Goal: Task Accomplishment & Management: Use online tool/utility

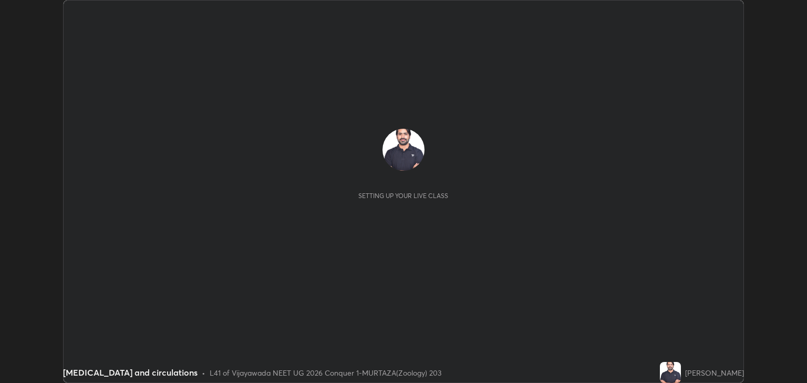
scroll to position [383, 806]
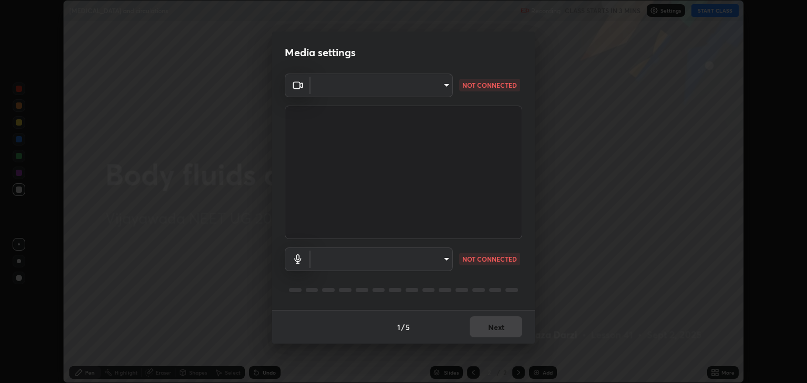
type input "18efe283419ebebb34f3f069735d570d1efa482ca5ebb0fbe8eacb96b6d22603"
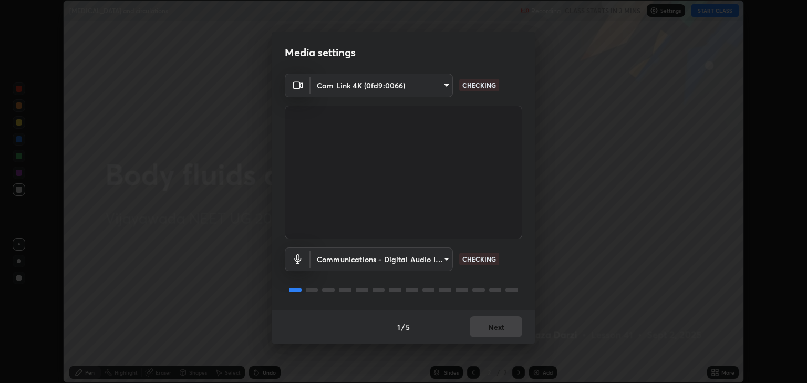
click at [446, 261] on body "Erase all [MEDICAL_DATA] and circulations Recording CLASS STARTS IN 3 MINS Sett…" at bounding box center [403, 191] width 807 height 383
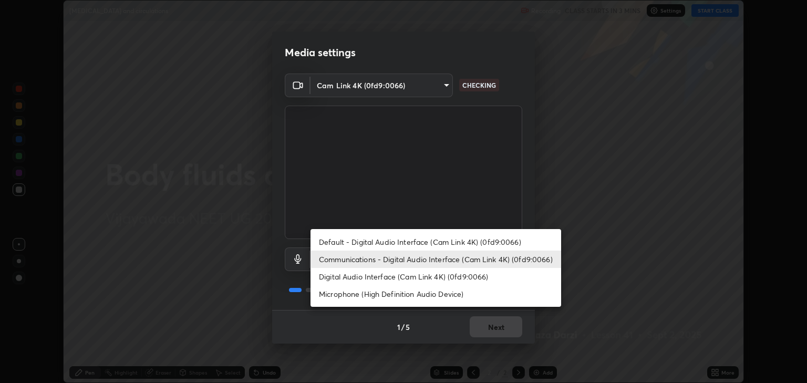
click at [412, 278] on li "Digital Audio Interface (Cam Link 4K) (0fd9:0066)" at bounding box center [435, 276] width 251 height 17
type input "dcad4d0ab638e1a35b0cc06f23c8842348ae8cd1eb66fe60e42d8e2ec81f684a"
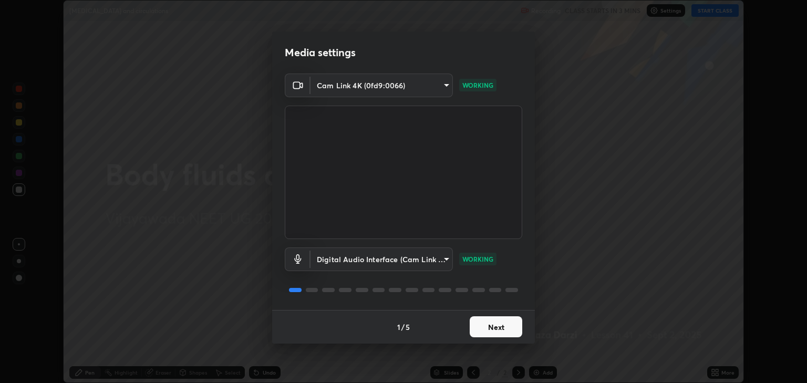
click at [514, 325] on button "Next" at bounding box center [496, 326] width 53 height 21
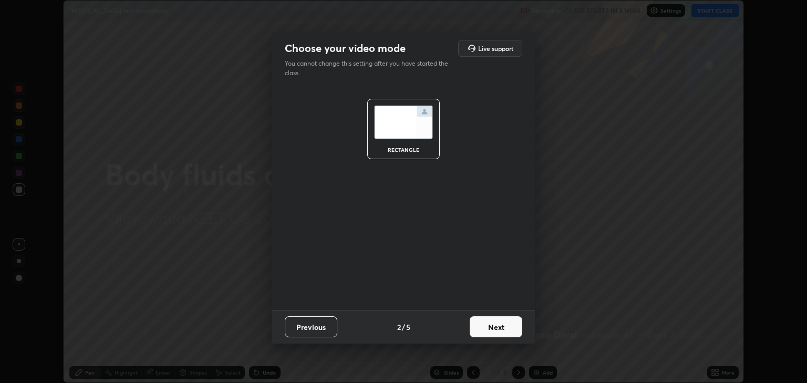
click at [511, 330] on button "Next" at bounding box center [496, 326] width 53 height 21
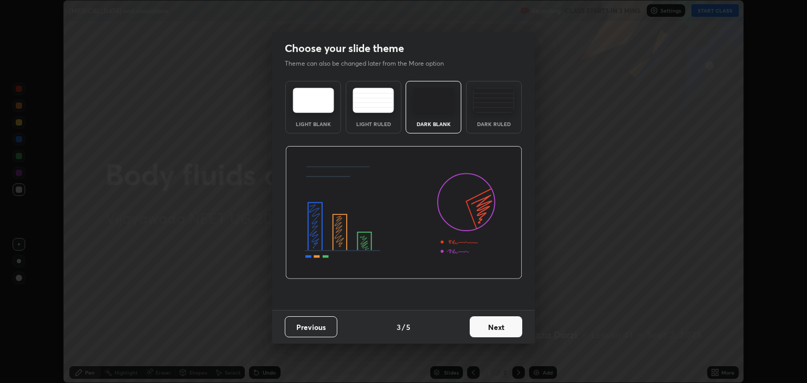
click at [514, 328] on button "Next" at bounding box center [496, 326] width 53 height 21
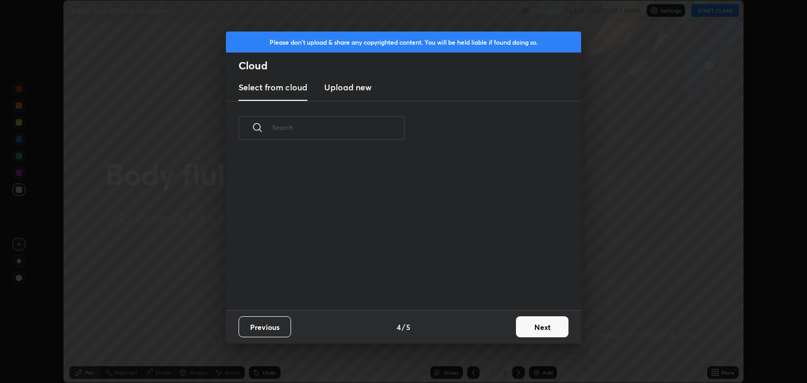
click at [527, 325] on button "Next" at bounding box center [542, 326] width 53 height 21
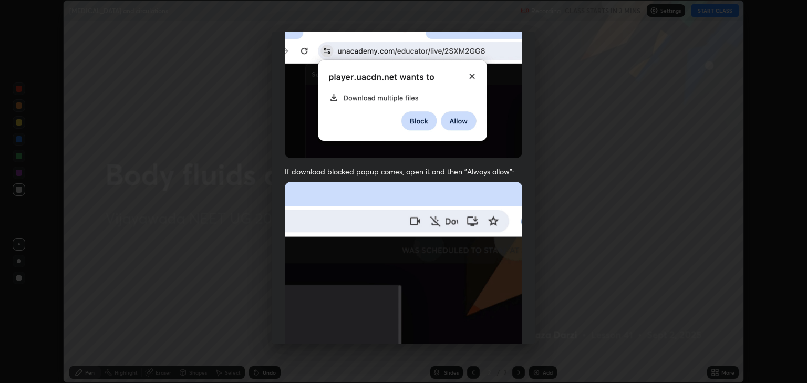
scroll to position [213, 0]
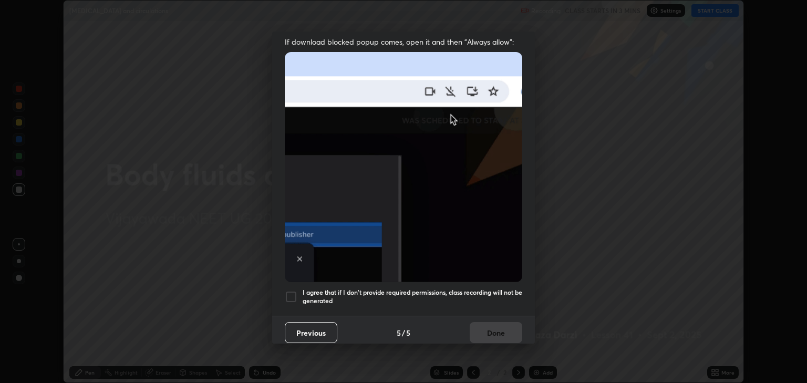
click at [290, 294] on div at bounding box center [291, 297] width 13 height 13
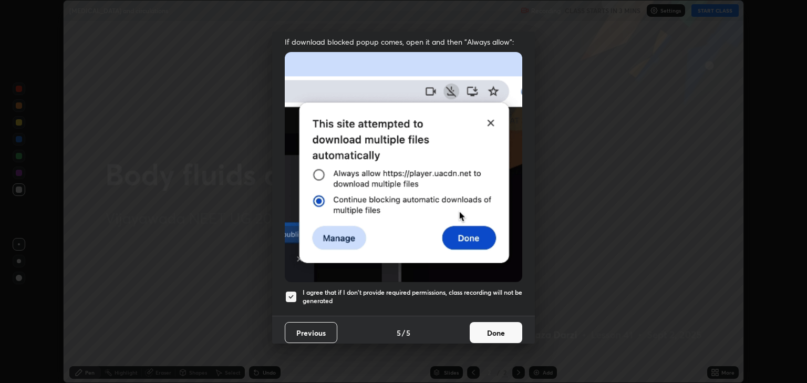
click at [495, 326] on button "Done" at bounding box center [496, 332] width 53 height 21
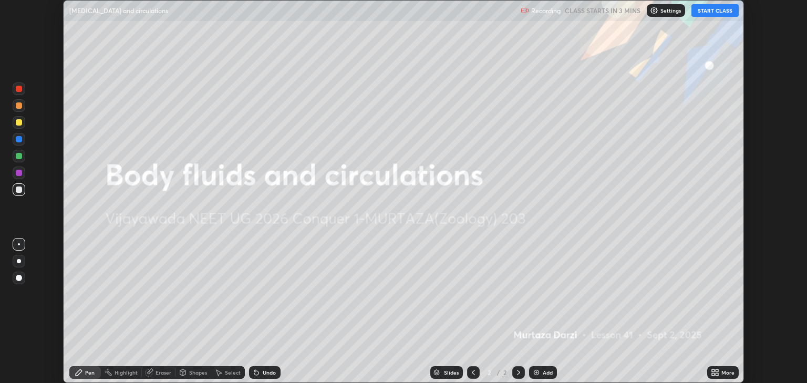
click at [711, 12] on button "START CLASS" at bounding box center [714, 10] width 47 height 13
click at [717, 374] on icon at bounding box center [717, 374] width 3 height 3
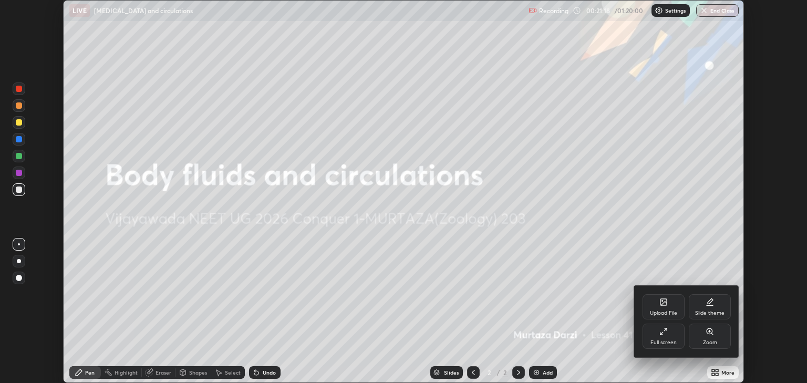
click at [669, 308] on div "Upload File" at bounding box center [664, 306] width 42 height 25
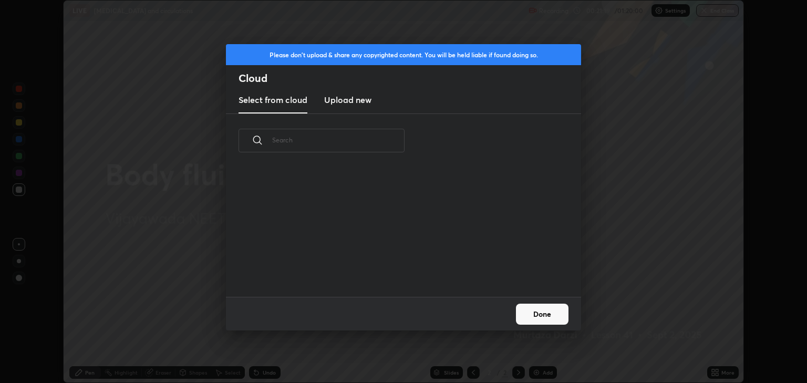
scroll to position [129, 337]
click at [356, 103] on h3 "Upload new" at bounding box center [347, 100] width 47 height 13
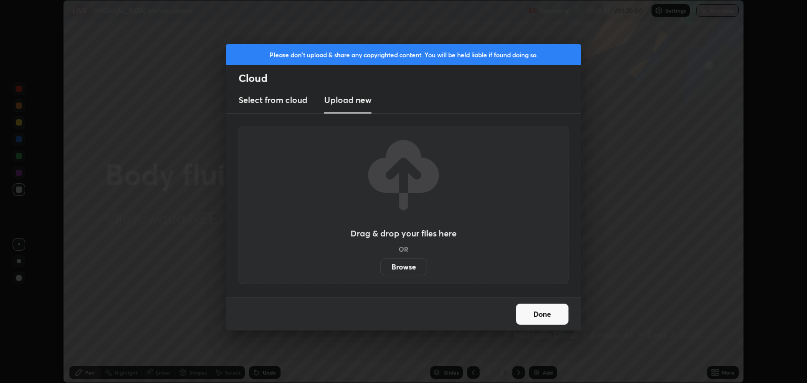
click at [410, 267] on label "Browse" at bounding box center [403, 266] width 47 height 17
click at [380, 267] on input "Browse" at bounding box center [380, 266] width 0 height 17
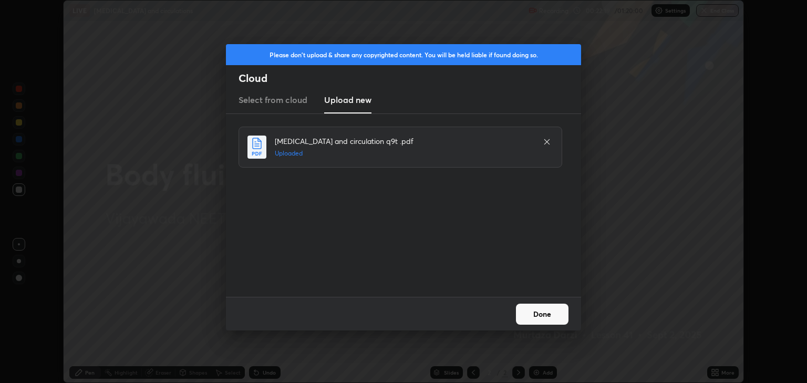
click at [527, 311] on button "Done" at bounding box center [542, 314] width 53 height 21
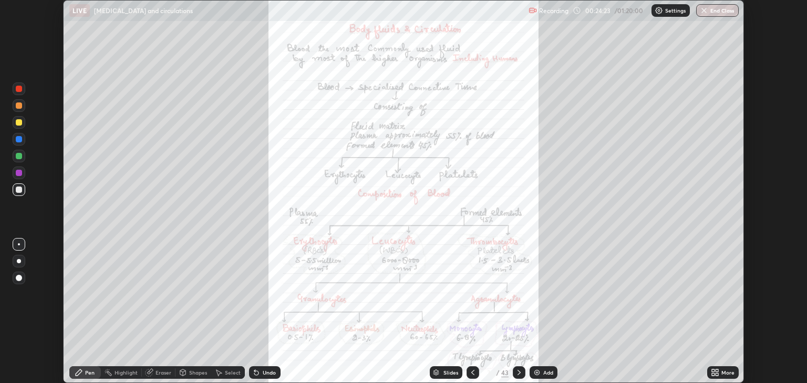
click at [442, 370] on div "Slides" at bounding box center [446, 372] width 33 height 13
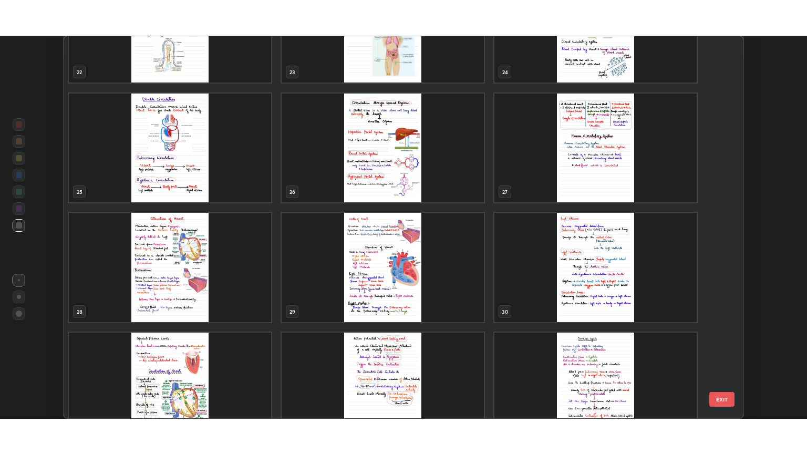
scroll to position [906, 0]
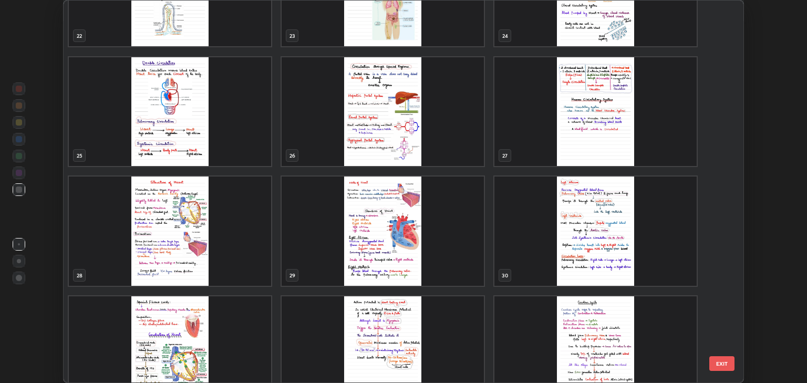
click at [588, 113] on img "grid" at bounding box center [595, 111] width 202 height 109
click at [589, 110] on img "grid" at bounding box center [595, 111] width 202 height 109
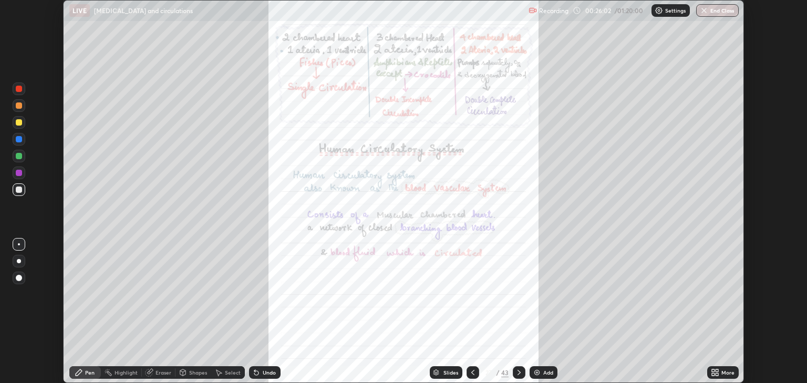
click at [544, 371] on div "Add" at bounding box center [548, 372] width 10 height 5
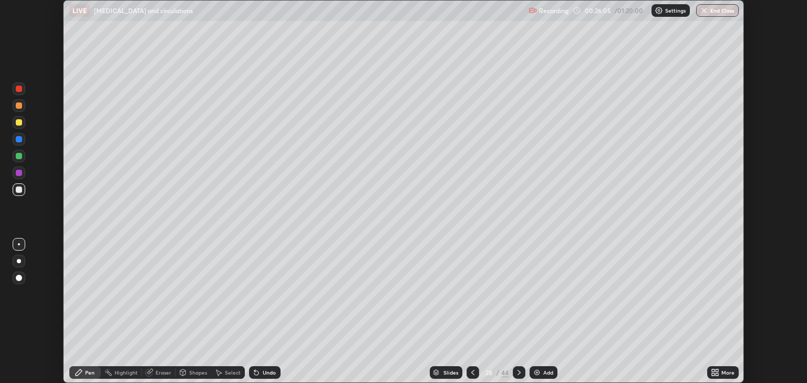
click at [717, 370] on icon at bounding box center [717, 370] width 3 height 3
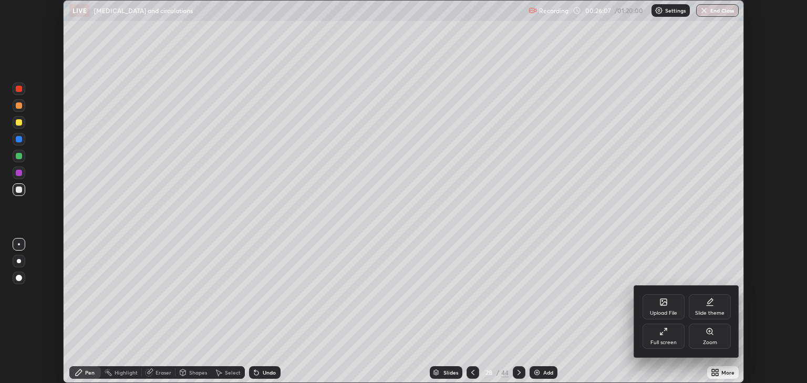
click at [671, 337] on div "Full screen" at bounding box center [664, 336] width 42 height 25
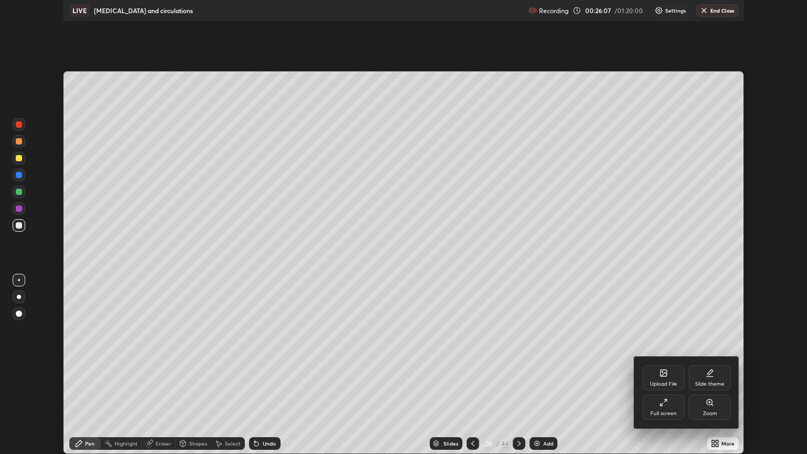
scroll to position [454, 807]
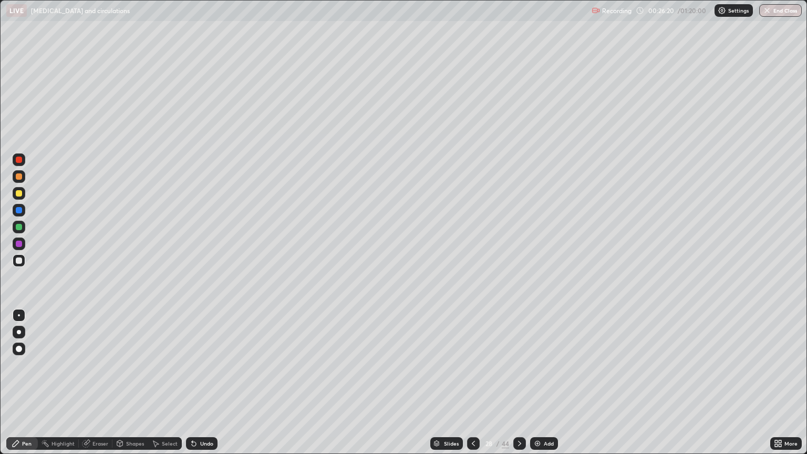
click at [19, 332] on div at bounding box center [19, 332] width 4 height 4
click at [16, 242] on div at bounding box center [19, 244] width 6 height 6
click at [19, 211] on div at bounding box center [19, 210] width 6 height 6
click at [19, 244] on div at bounding box center [19, 244] width 6 height 6
click at [16, 242] on div at bounding box center [19, 244] width 6 height 6
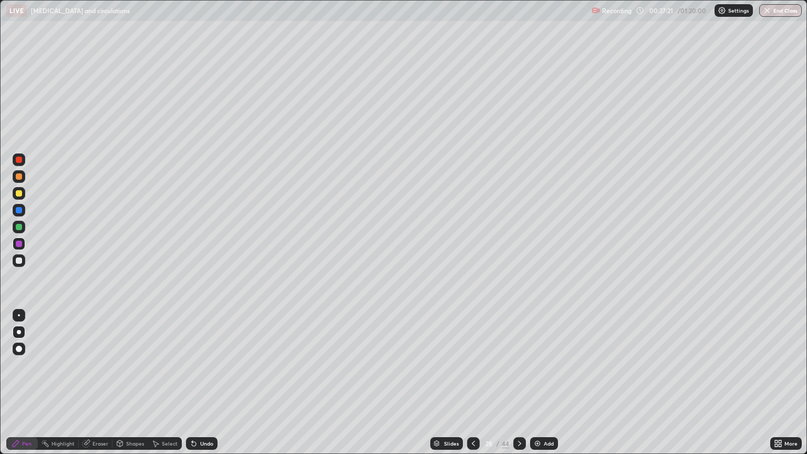
click at [23, 210] on div at bounding box center [19, 210] width 13 height 13
click at [20, 192] on div at bounding box center [19, 193] width 6 height 6
click at [19, 160] on div at bounding box center [19, 160] width 6 height 6
click at [517, 382] on icon at bounding box center [519, 443] width 8 height 8
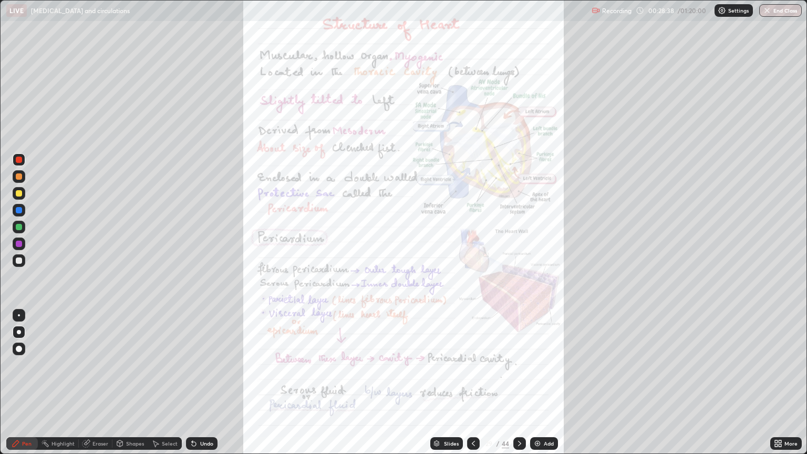
click at [779, 382] on icon at bounding box center [780, 441] width 3 height 3
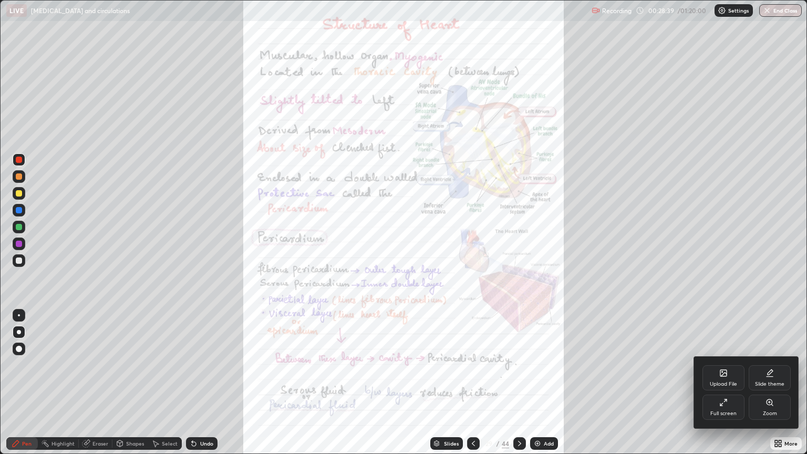
click at [767, 382] on div "Zoom" at bounding box center [770, 407] width 42 height 25
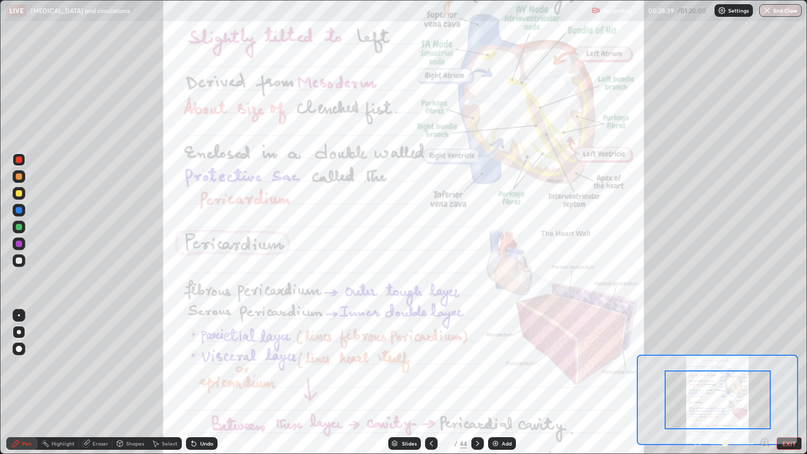
click at [764, 382] on icon at bounding box center [764, 442] width 3 height 0
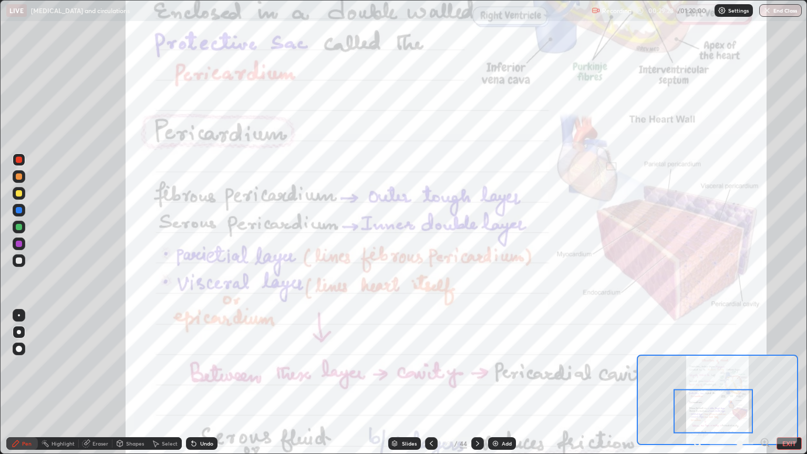
click at [21, 260] on div at bounding box center [19, 260] width 6 height 6
click at [27, 279] on div "Erase all" at bounding box center [18, 227] width 25 height 412
click at [19, 242] on div at bounding box center [19, 244] width 6 height 6
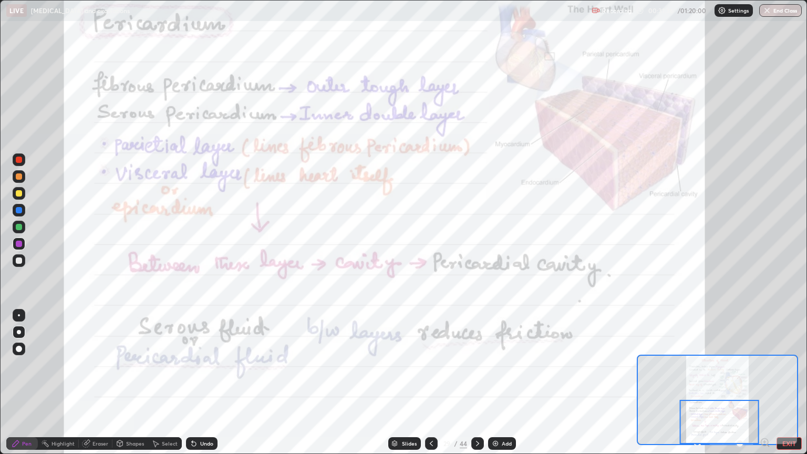
click at [481, 382] on div at bounding box center [477, 443] width 13 height 13
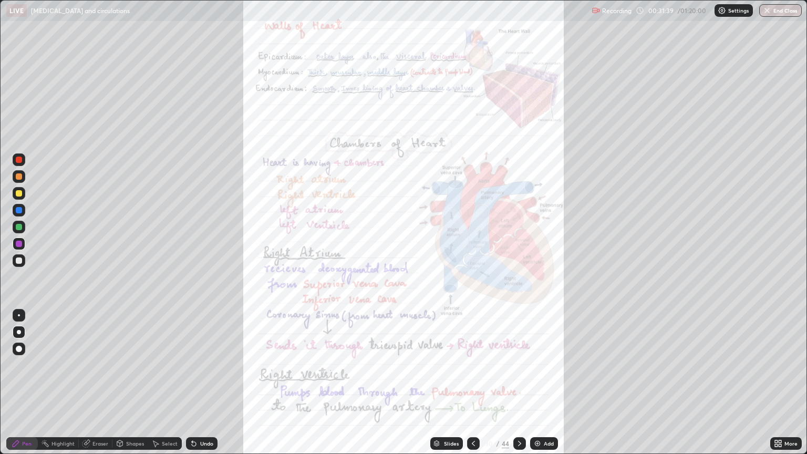
click at [780, 382] on icon at bounding box center [780, 441] width 3 height 3
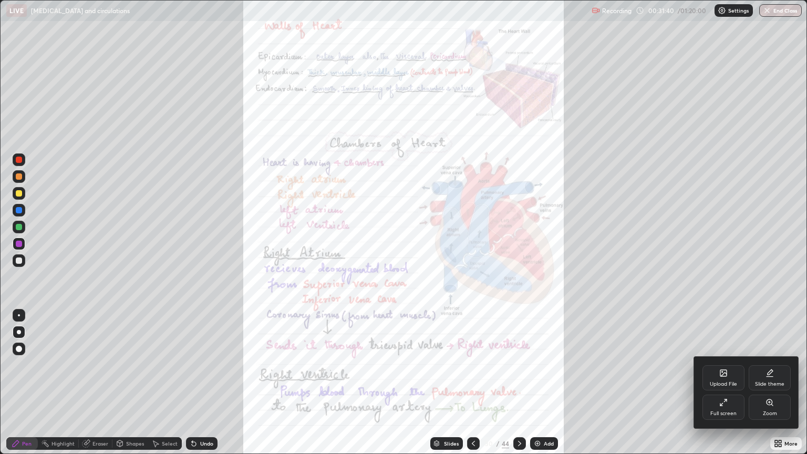
click at [774, 382] on div "Zoom" at bounding box center [770, 407] width 42 height 25
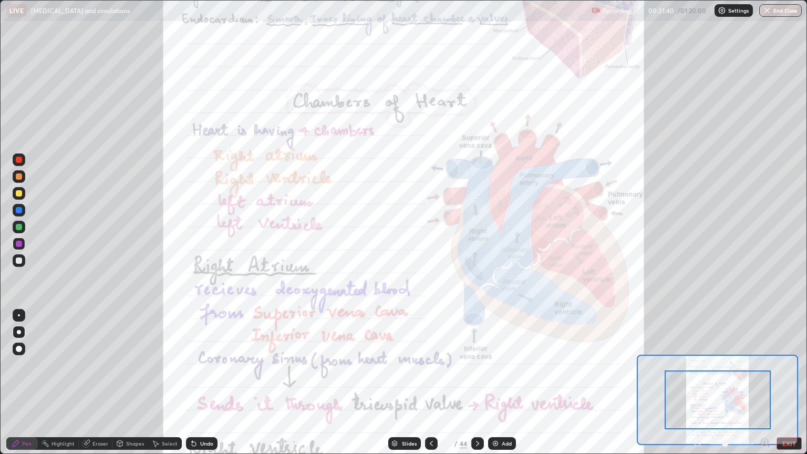
click at [767, 382] on icon at bounding box center [765, 442] width 11 height 11
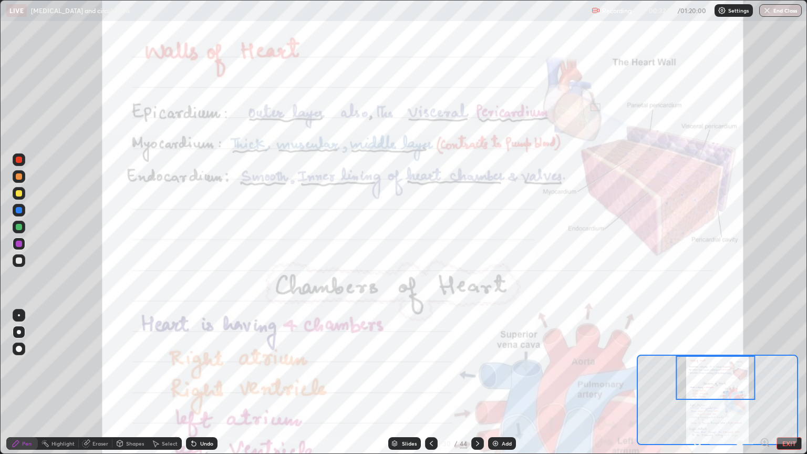
click at [430, 382] on icon at bounding box center [431, 443] width 3 height 5
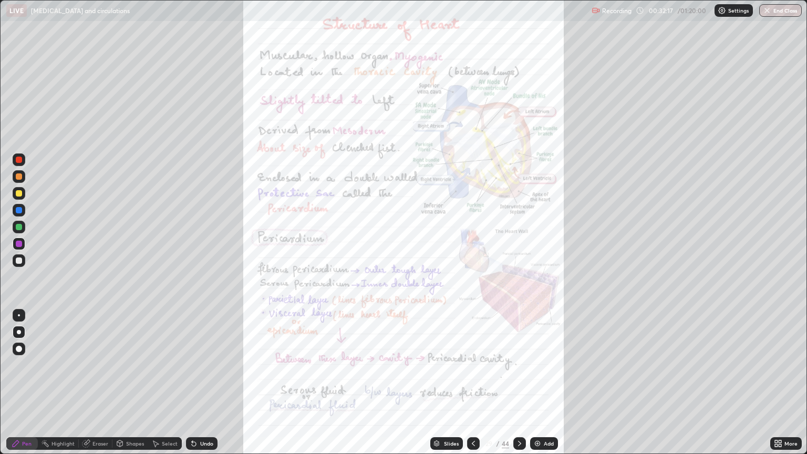
click at [519, 382] on icon at bounding box center [519, 443] width 8 height 8
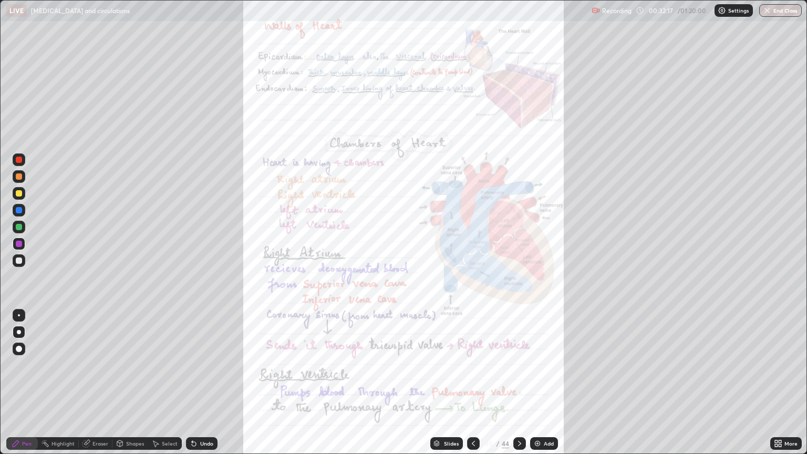
click at [519, 382] on icon at bounding box center [519, 443] width 8 height 8
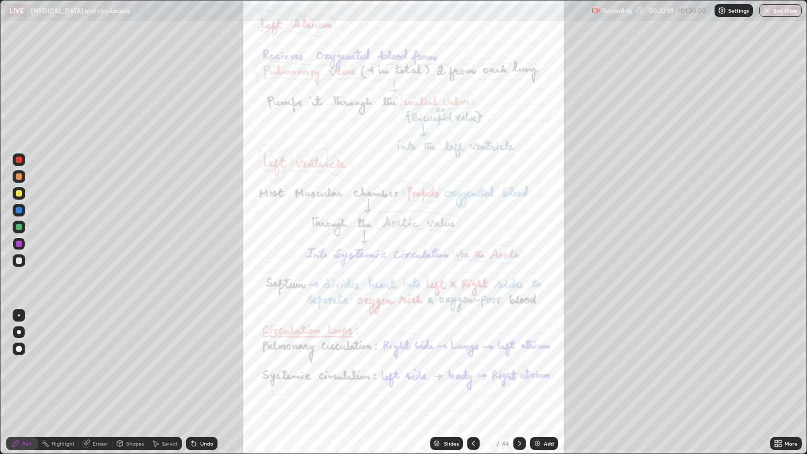
click at [521, 382] on div at bounding box center [519, 443] width 13 height 13
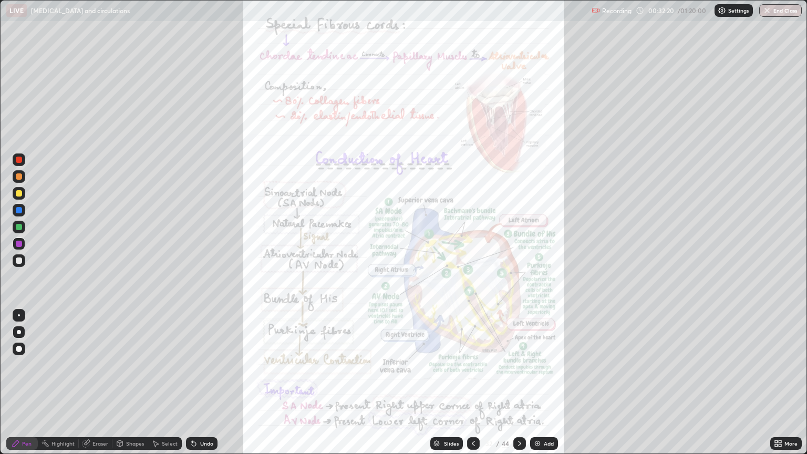
click at [451, 382] on div "Slides" at bounding box center [446, 443] width 33 height 13
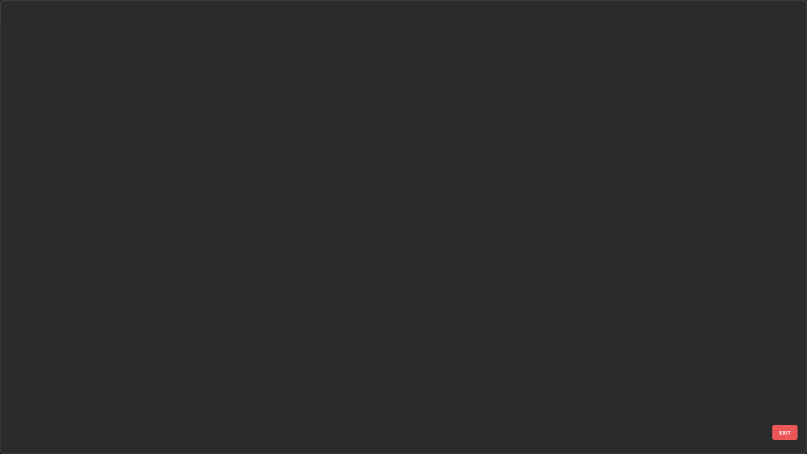
scroll to position [450, 801]
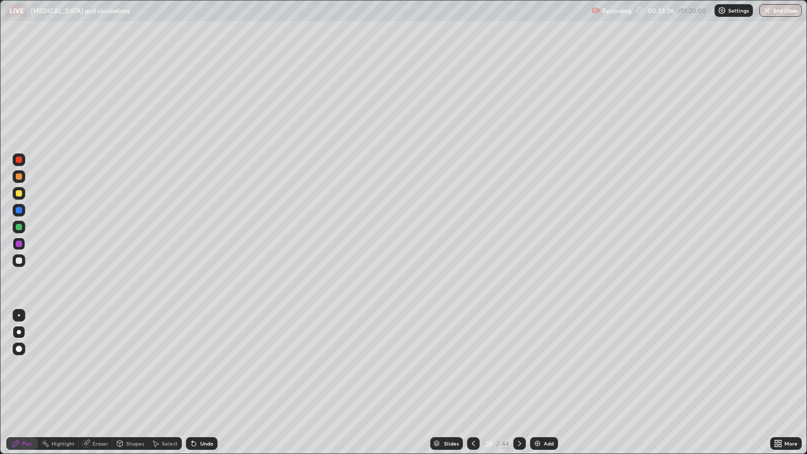
click at [19, 193] on div at bounding box center [19, 193] width 6 height 6
click at [19, 175] on div at bounding box center [19, 176] width 6 height 6
click at [21, 245] on div at bounding box center [19, 244] width 6 height 6
click at [19, 229] on div at bounding box center [19, 227] width 6 height 6
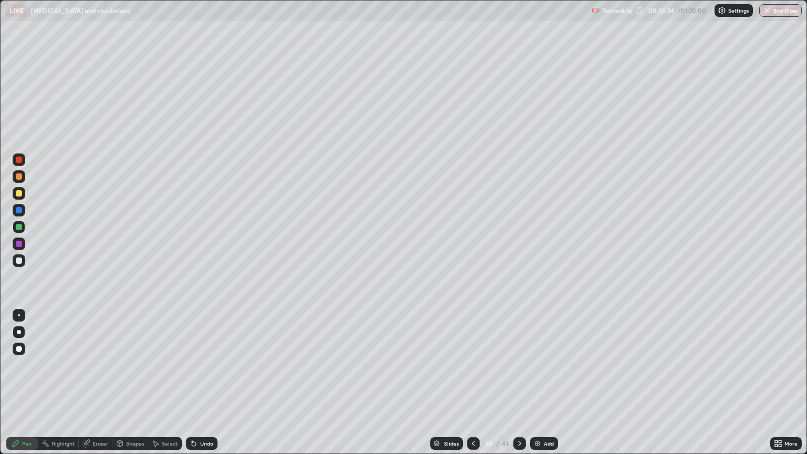
click at [19, 229] on div at bounding box center [19, 227] width 6 height 6
click at [539, 382] on img at bounding box center [537, 443] width 8 height 8
click at [18, 241] on div at bounding box center [19, 244] width 6 height 6
click at [19, 176] on div at bounding box center [19, 176] width 6 height 6
click at [198, 382] on div "Undo" at bounding box center [202, 443] width 32 height 13
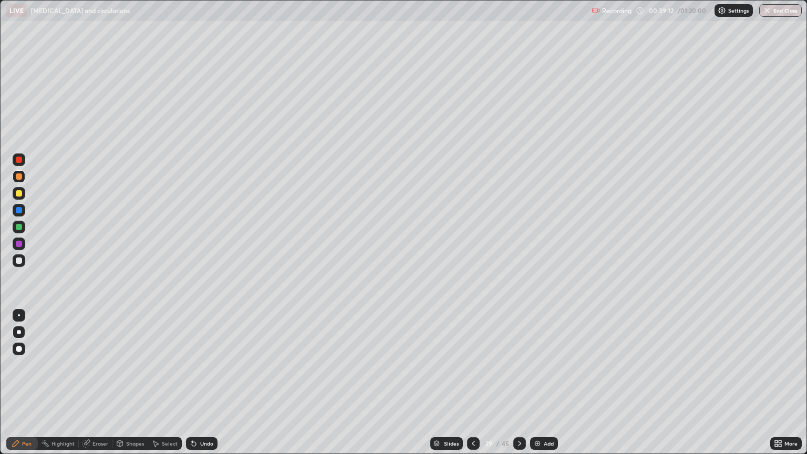
click at [204, 382] on div "Undo" at bounding box center [206, 443] width 13 height 5
click at [207, 382] on div "Undo" at bounding box center [202, 443] width 32 height 13
click at [210, 382] on div "Undo" at bounding box center [202, 443] width 32 height 13
click at [16, 192] on div at bounding box center [19, 193] width 6 height 6
click at [17, 177] on div at bounding box center [19, 176] width 6 height 6
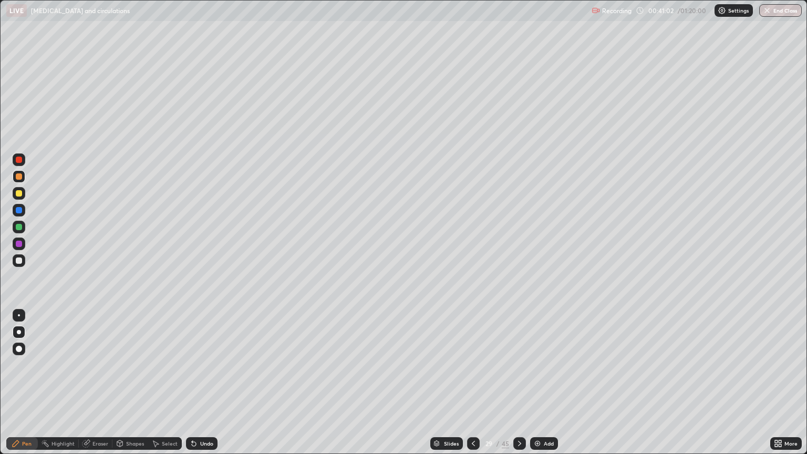
click at [19, 160] on div at bounding box center [19, 160] width 6 height 6
click at [17, 192] on div at bounding box center [19, 193] width 6 height 6
click at [548, 382] on div "Add" at bounding box center [549, 443] width 10 height 5
click at [19, 243] on div at bounding box center [19, 244] width 6 height 6
click at [21, 261] on div at bounding box center [19, 260] width 6 height 6
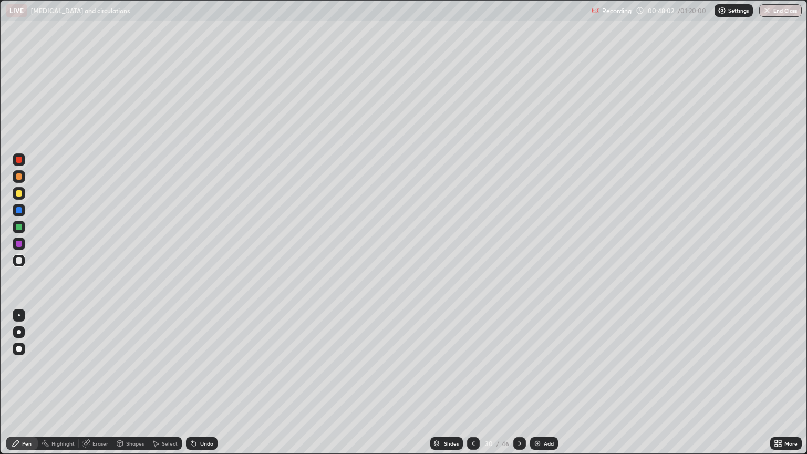
click at [17, 177] on div at bounding box center [19, 176] width 6 height 6
click at [447, 382] on div "Slides" at bounding box center [451, 443] width 15 height 5
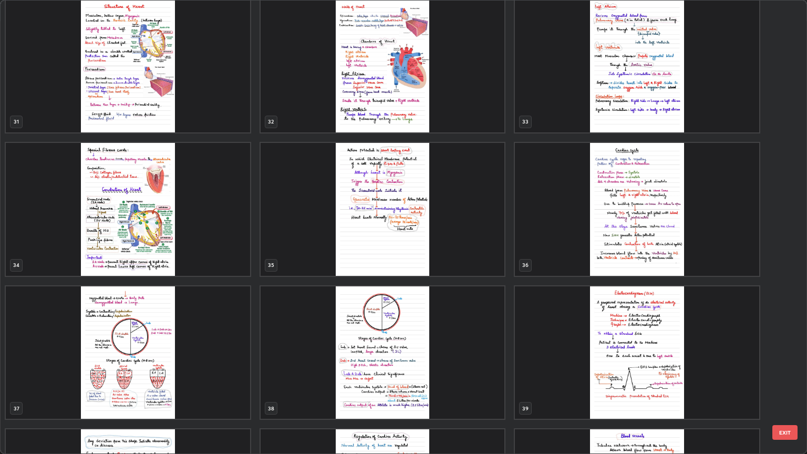
scroll to position [1447, 0]
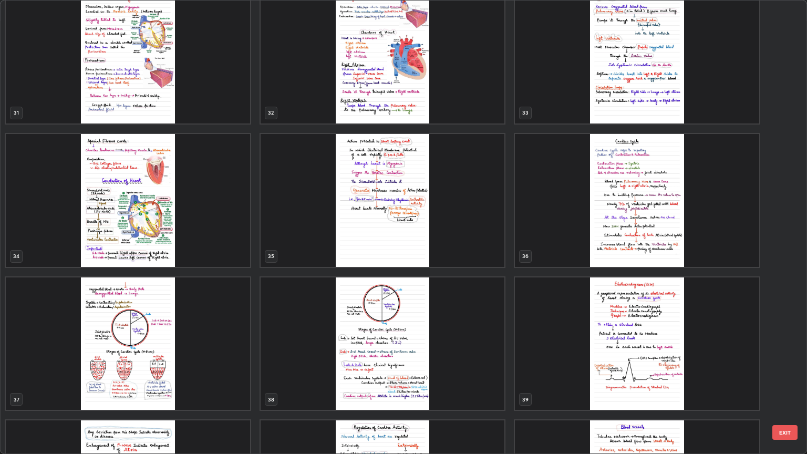
click at [687, 219] on img "grid" at bounding box center [637, 200] width 244 height 133
click at [685, 215] on img "grid" at bounding box center [637, 200] width 244 height 133
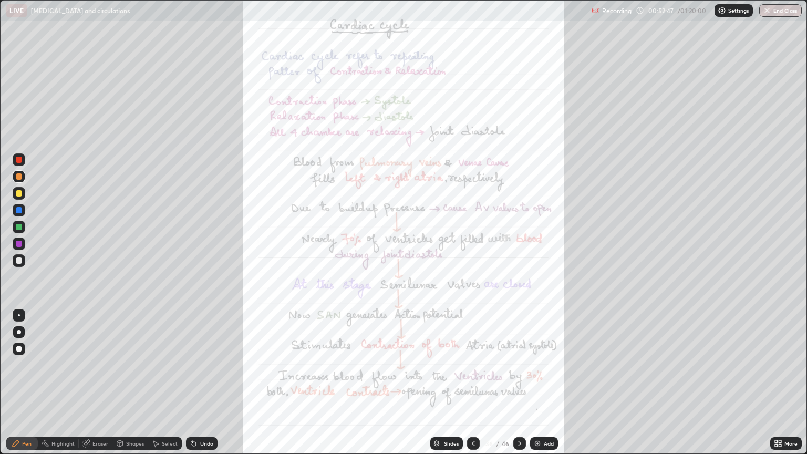
click at [780, 382] on icon at bounding box center [780, 441] width 3 height 3
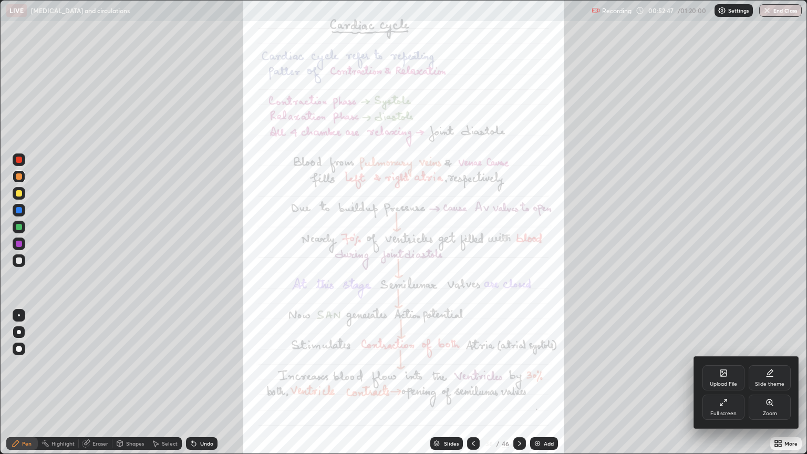
click at [775, 382] on div "Zoom" at bounding box center [770, 407] width 42 height 25
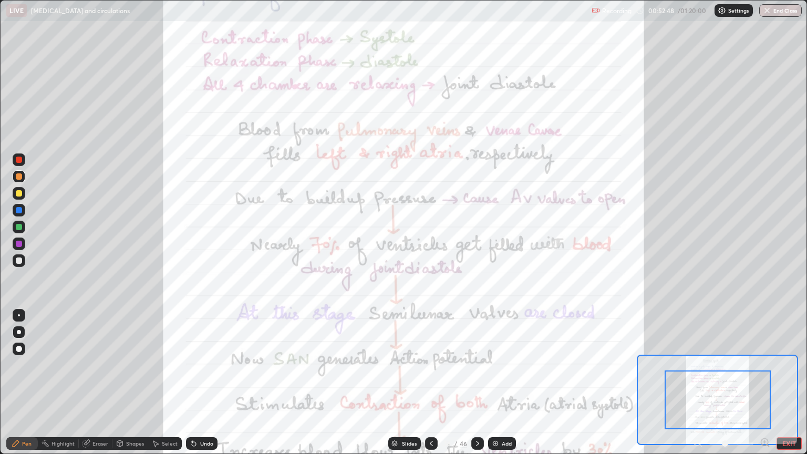
click at [764, 382] on icon at bounding box center [764, 442] width 3 height 0
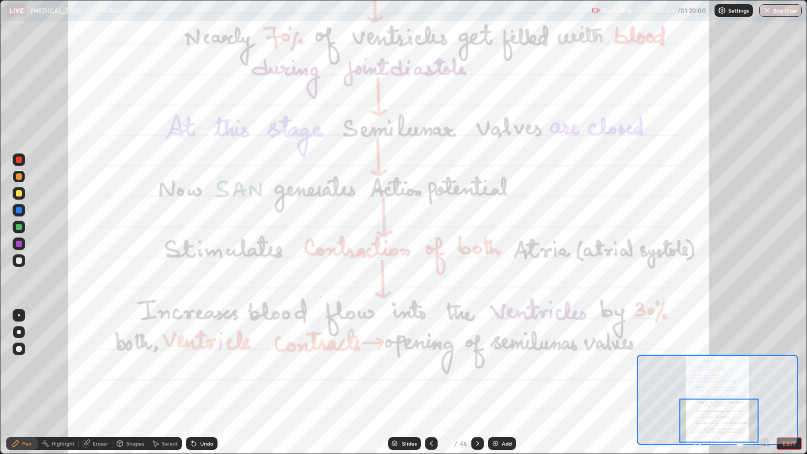
click at [481, 382] on div at bounding box center [477, 443] width 13 height 13
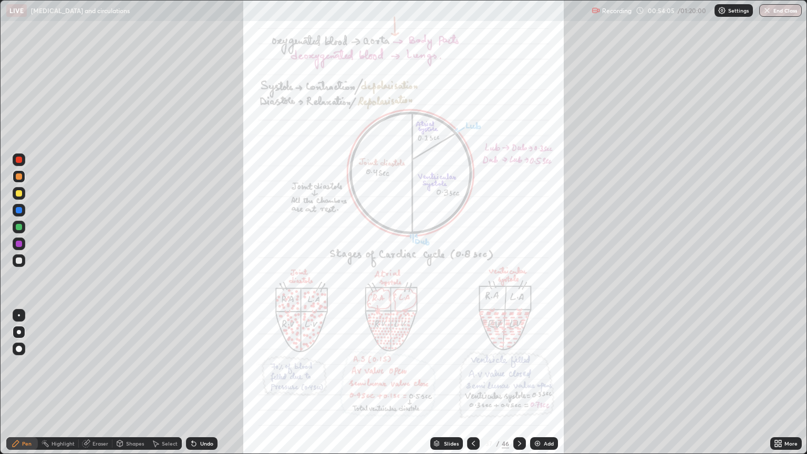
click at [780, 382] on icon at bounding box center [780, 441] width 3 height 3
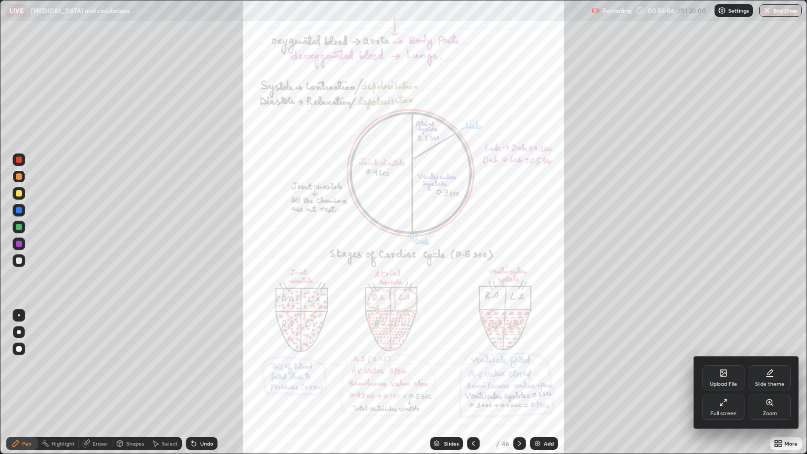
click at [769, 382] on div "Zoom" at bounding box center [770, 407] width 42 height 25
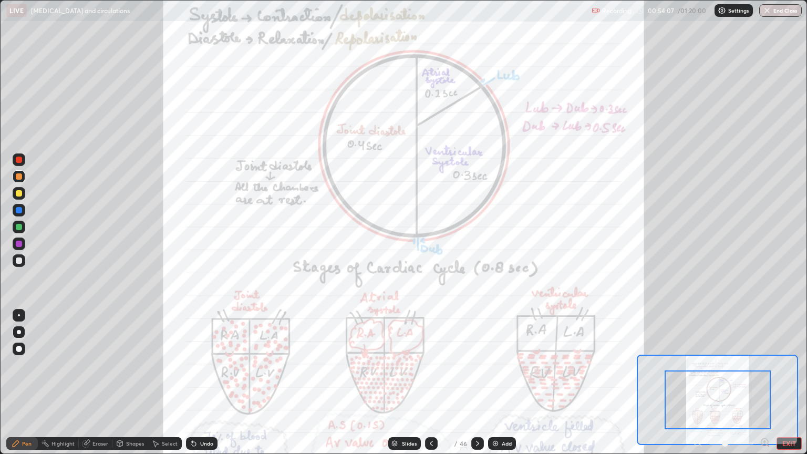
click at [770, 382] on icon at bounding box center [765, 442] width 11 height 11
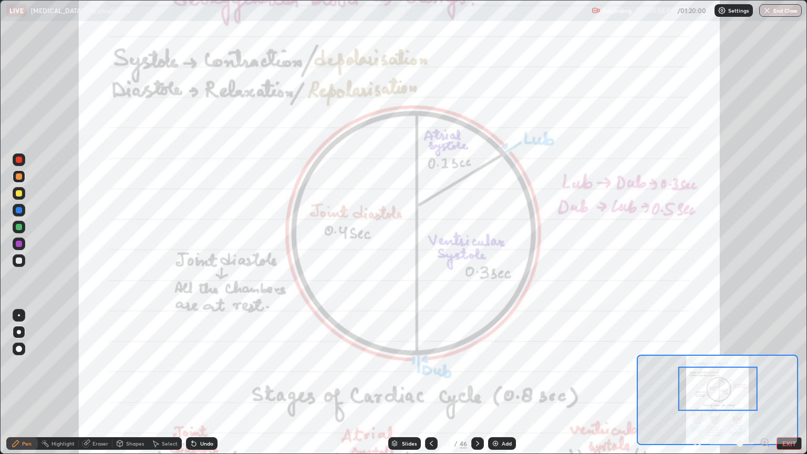
click at [427, 382] on icon at bounding box center [431, 443] width 8 height 8
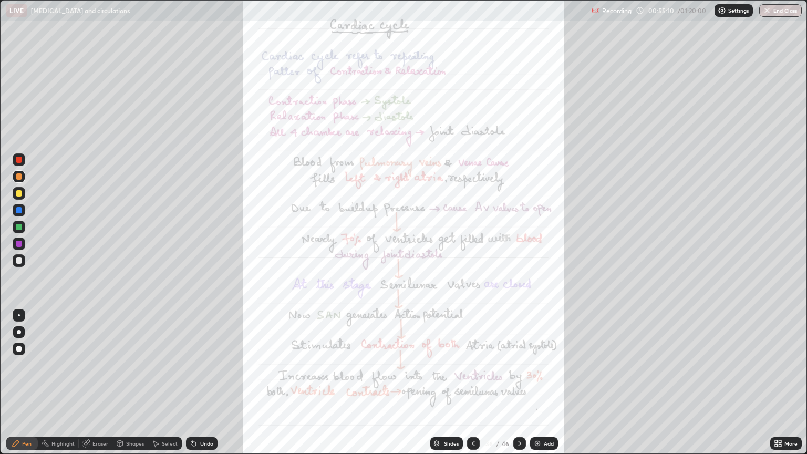
click at [472, 382] on icon at bounding box center [473, 443] width 8 height 8
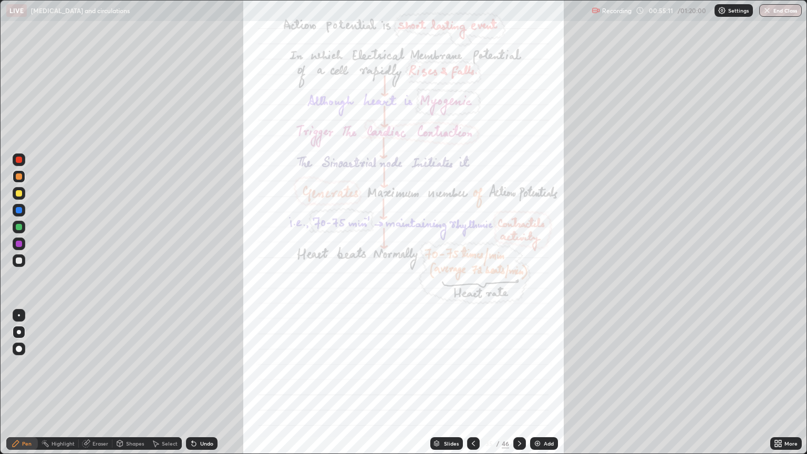
click at [472, 382] on icon at bounding box center [473, 443] width 3 height 5
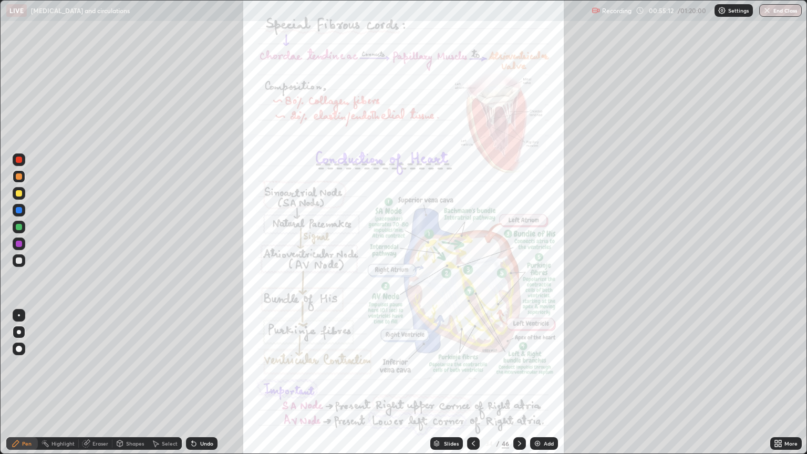
click at [442, 382] on div "Slides" at bounding box center [446, 443] width 33 height 13
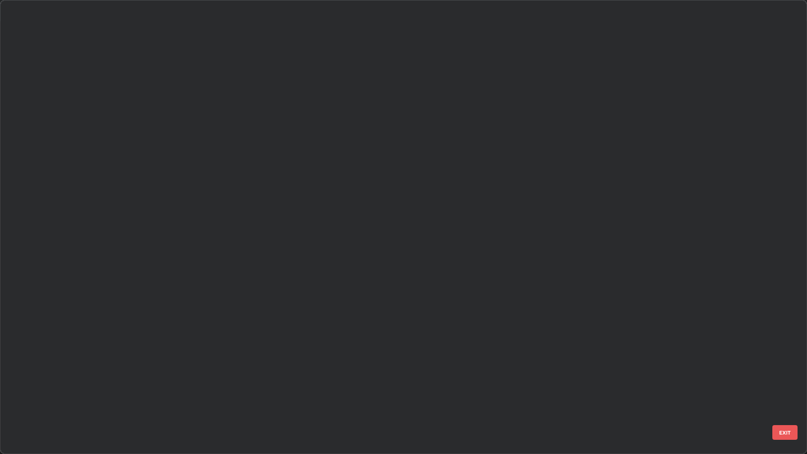
scroll to position [450, 801]
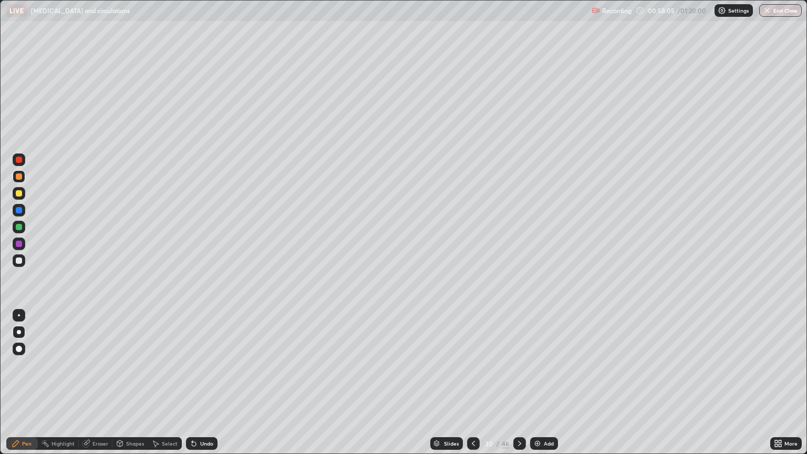
click at [545, 382] on div "Add" at bounding box center [549, 443] width 10 height 5
click at [21, 259] on div at bounding box center [19, 260] width 6 height 6
click at [102, 382] on div "Eraser" at bounding box center [100, 443] width 16 height 5
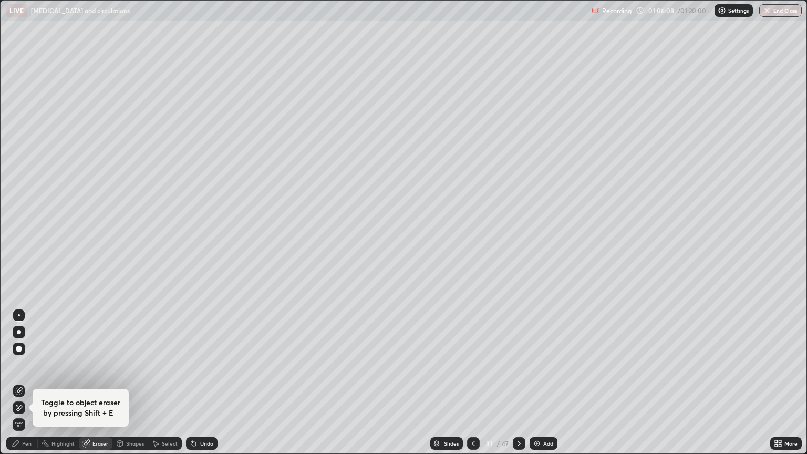
click at [20, 382] on icon at bounding box center [19, 391] width 8 height 8
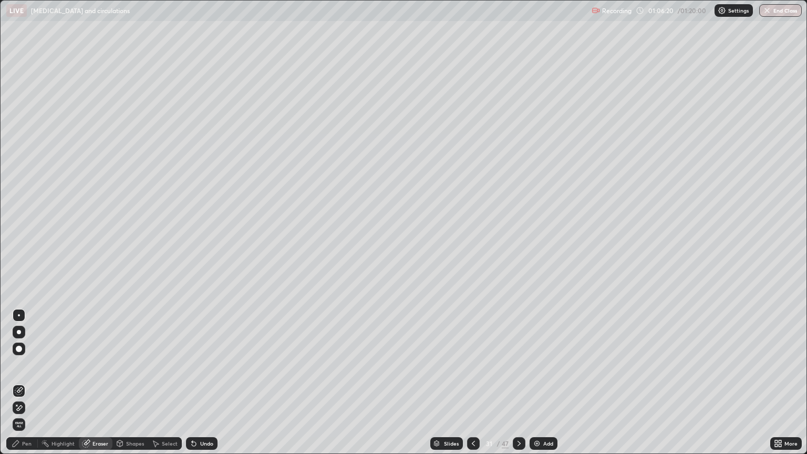
click at [25, 382] on div "Pen" at bounding box center [26, 443] width 9 height 5
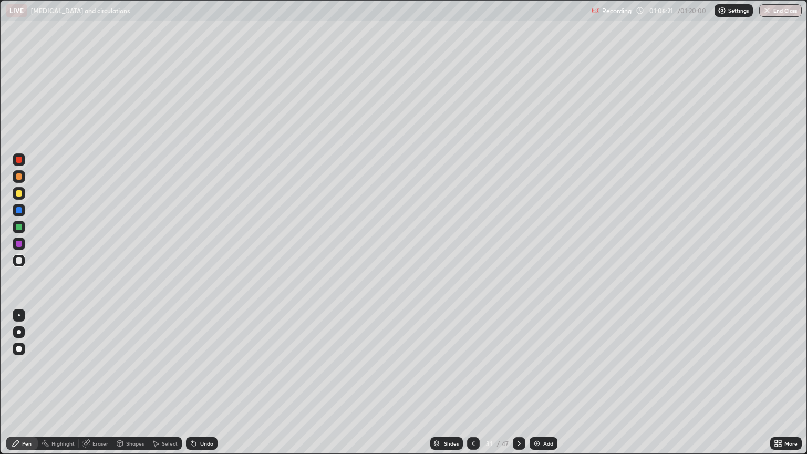
click at [20, 244] on div at bounding box center [19, 244] width 6 height 6
click at [18, 194] on div at bounding box center [19, 193] width 6 height 6
click at [17, 171] on div at bounding box center [19, 176] width 13 height 13
click at [19, 159] on div at bounding box center [19, 160] width 6 height 6
click at [542, 382] on div "Add" at bounding box center [544, 443] width 28 height 13
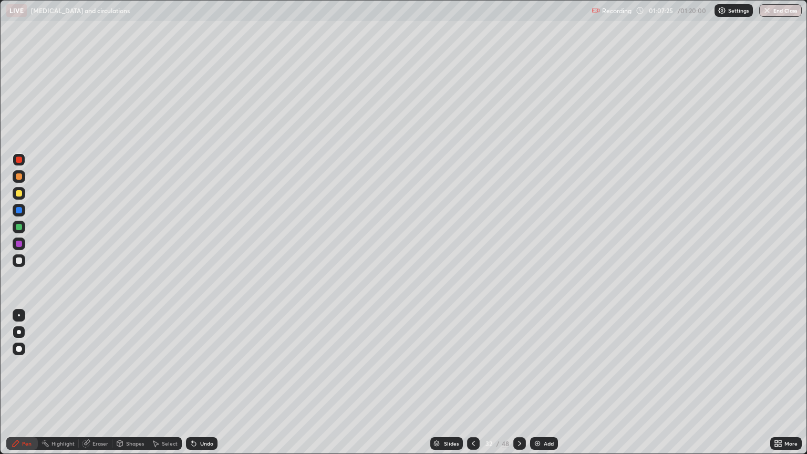
click at [18, 262] on div at bounding box center [19, 260] width 6 height 6
click at [166, 382] on div "Select" at bounding box center [170, 443] width 16 height 5
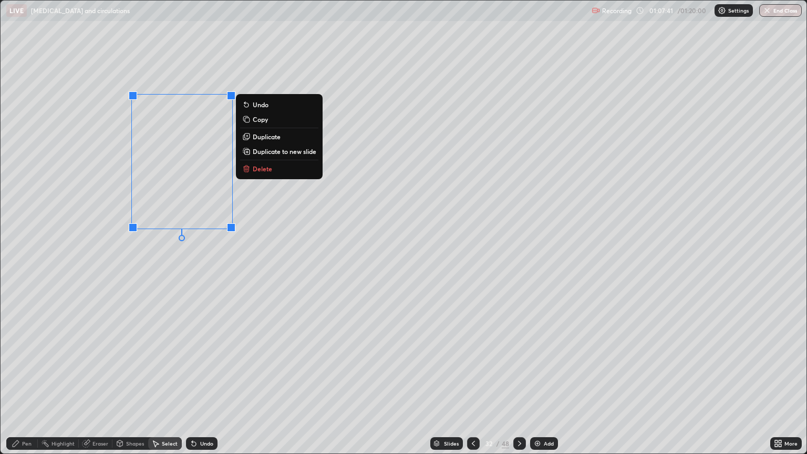
click at [268, 137] on p "Duplicate" at bounding box center [267, 136] width 28 height 8
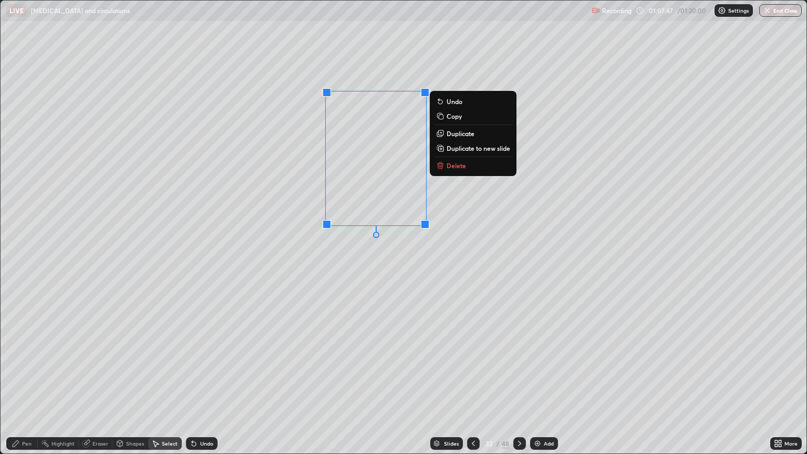
click at [462, 133] on p "Duplicate" at bounding box center [461, 133] width 28 height 8
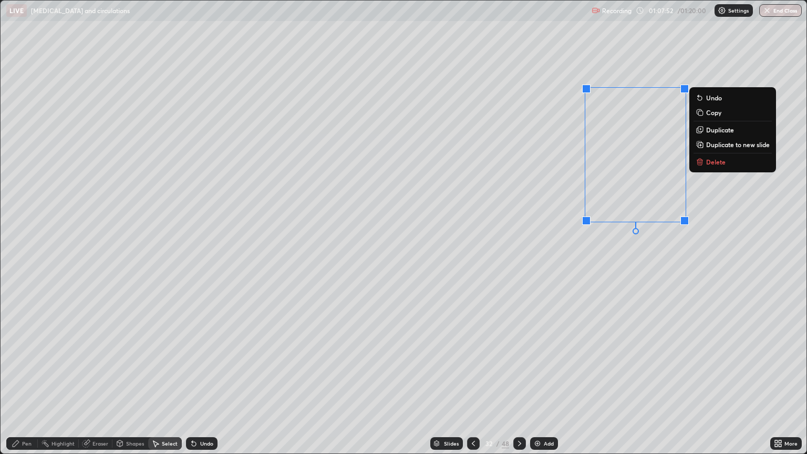
click at [22, 382] on div "Pen" at bounding box center [22, 443] width 32 height 13
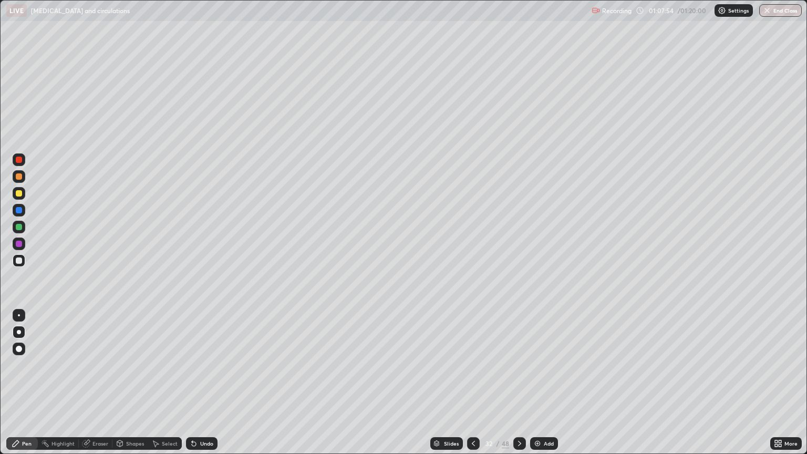
click at [19, 160] on div at bounding box center [19, 160] width 6 height 6
click at [20, 261] on div at bounding box center [19, 260] width 6 height 6
click at [18, 162] on div at bounding box center [19, 160] width 6 height 6
click at [16, 244] on div at bounding box center [19, 244] width 6 height 6
click at [17, 178] on div at bounding box center [19, 176] width 6 height 6
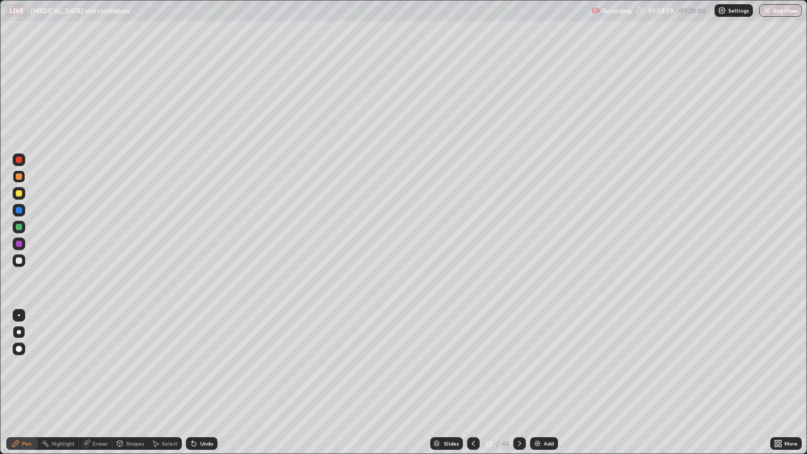
click at [18, 161] on div at bounding box center [19, 160] width 6 height 6
click at [22, 245] on div at bounding box center [19, 244] width 6 height 6
click at [19, 193] on div at bounding box center [19, 193] width 6 height 6
click at [22, 158] on div at bounding box center [19, 160] width 6 height 6
click at [19, 258] on div at bounding box center [19, 260] width 6 height 6
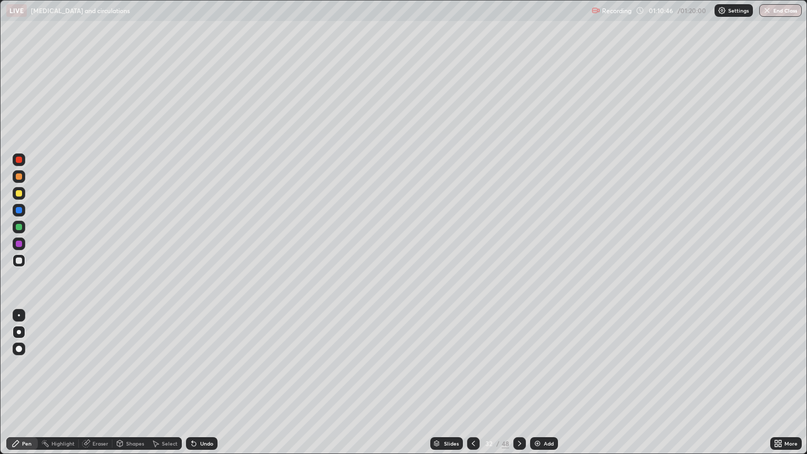
click at [18, 192] on div at bounding box center [19, 193] width 6 height 6
click at [20, 242] on div at bounding box center [19, 244] width 6 height 6
click at [21, 161] on div at bounding box center [19, 160] width 6 height 6
click at [23, 260] on div at bounding box center [19, 260] width 13 height 13
click at [17, 246] on div at bounding box center [19, 244] width 6 height 6
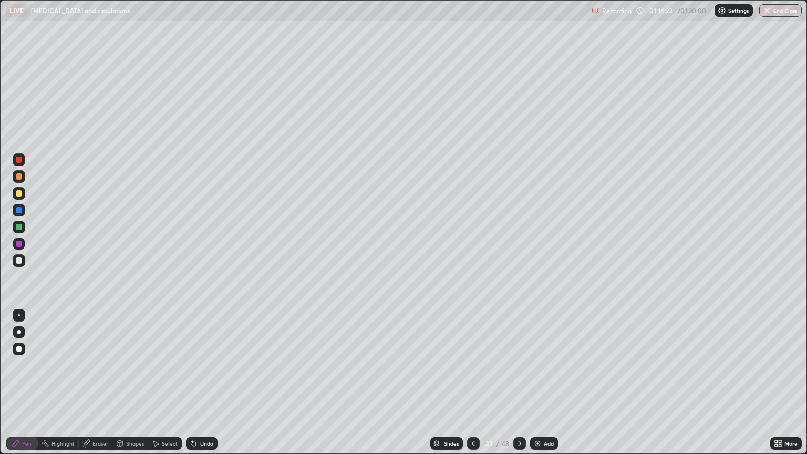
click at [19, 261] on div at bounding box center [19, 260] width 6 height 6
click at [449, 382] on div "Slides" at bounding box center [451, 443] width 15 height 5
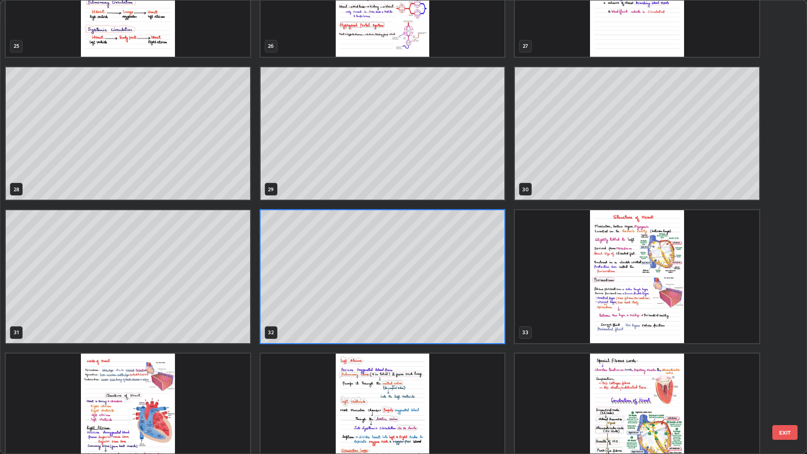
scroll to position [1250, 0]
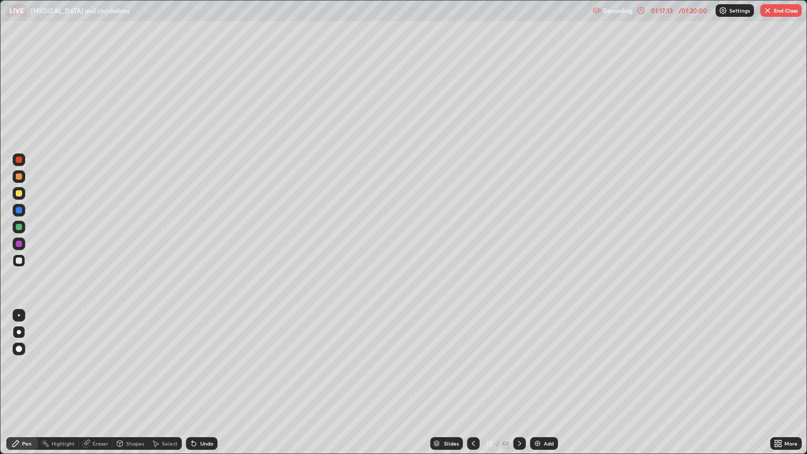
click at [550, 382] on div "Add" at bounding box center [549, 443] width 10 height 5
click at [453, 382] on div "Slides" at bounding box center [446, 443] width 33 height 13
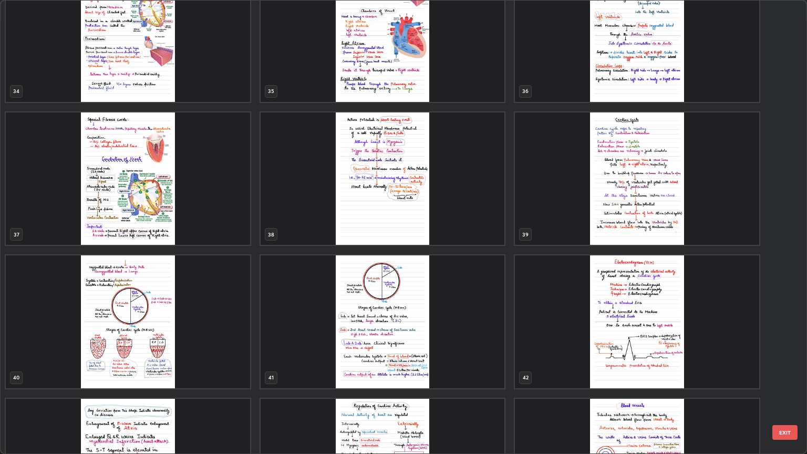
scroll to position [1611, 0]
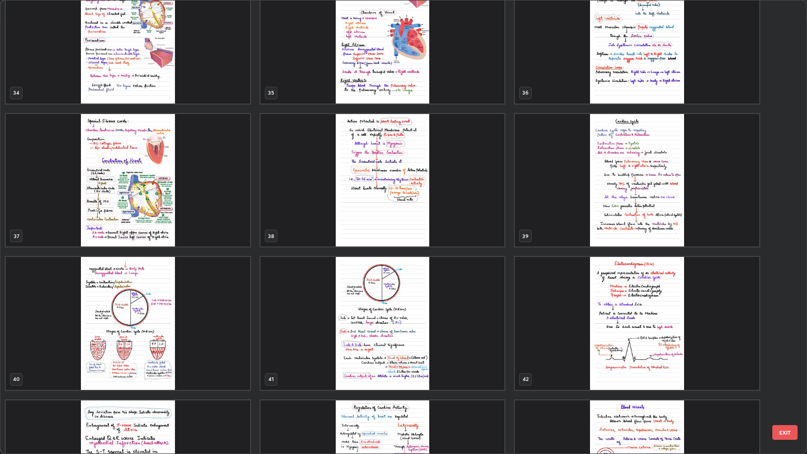
click at [474, 318] on img "grid" at bounding box center [383, 323] width 244 height 133
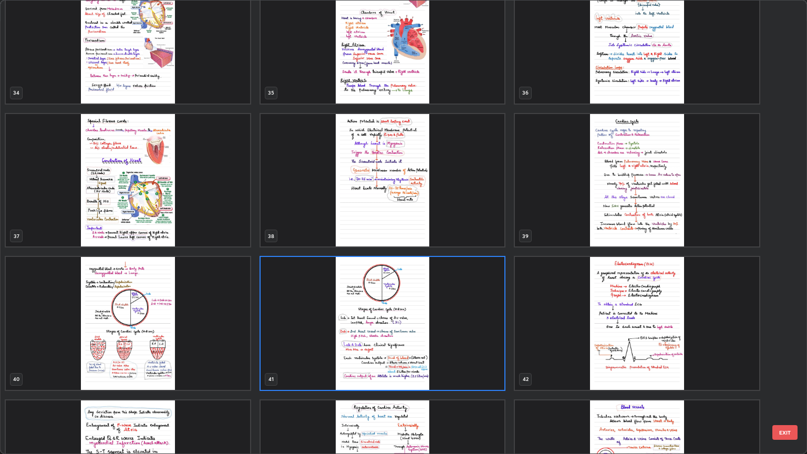
click at [472, 312] on img "grid" at bounding box center [383, 323] width 244 height 133
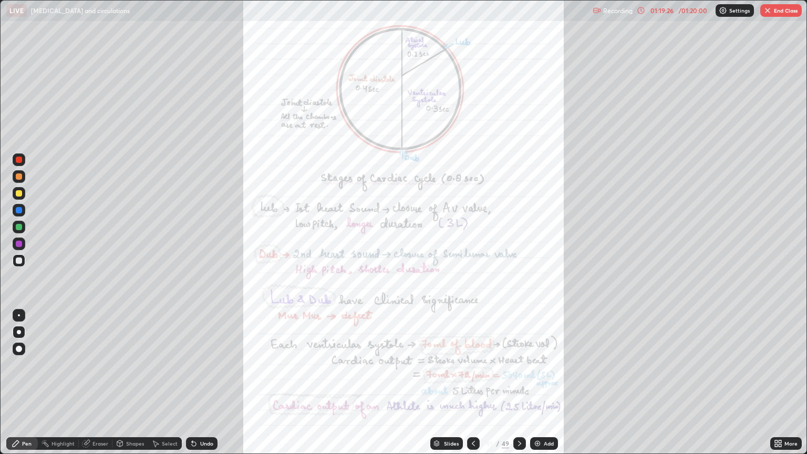
click at [23, 244] on div at bounding box center [19, 243] width 13 height 13
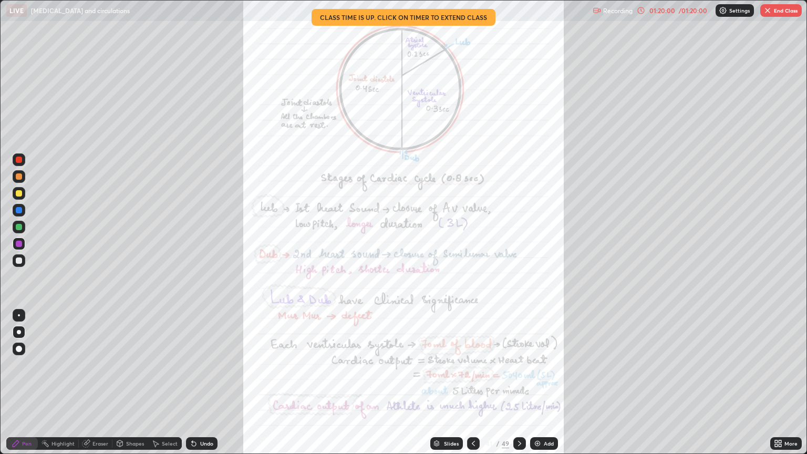
click at [436, 382] on icon at bounding box center [436, 442] width 5 height 3
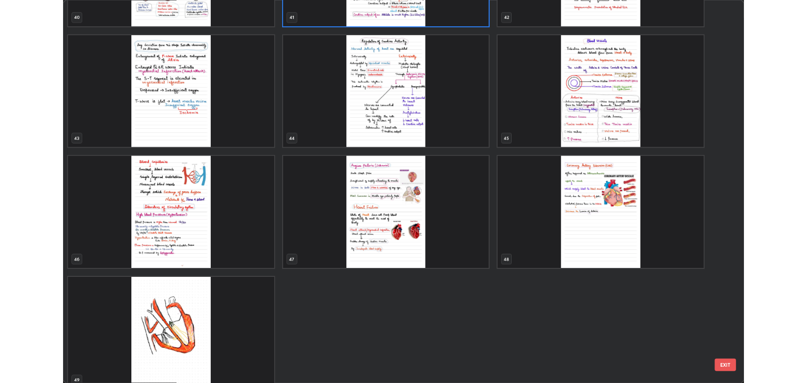
scroll to position [1982, 0]
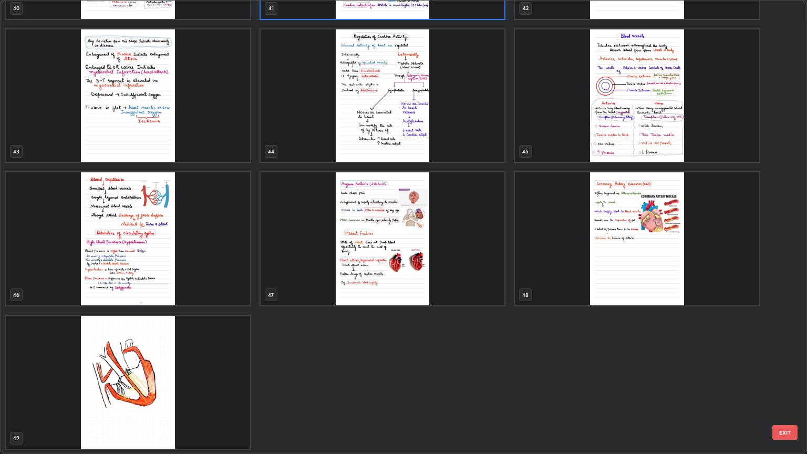
click at [785, 382] on button "EXIT" at bounding box center [784, 432] width 25 height 15
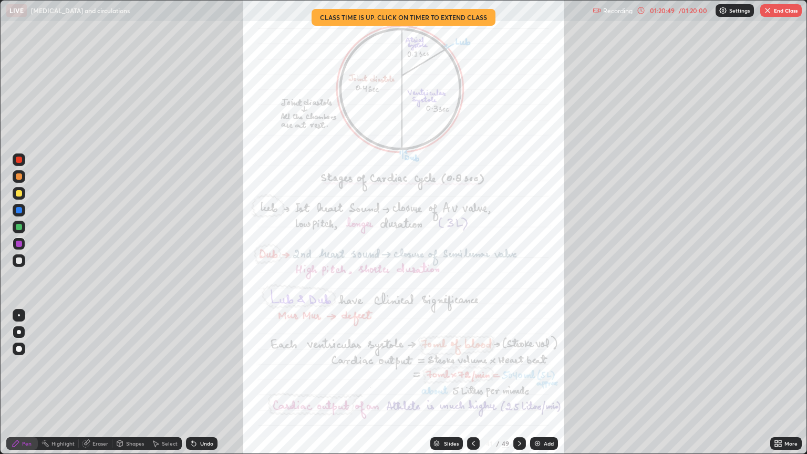
click at [785, 382] on div "More" at bounding box center [786, 443] width 32 height 13
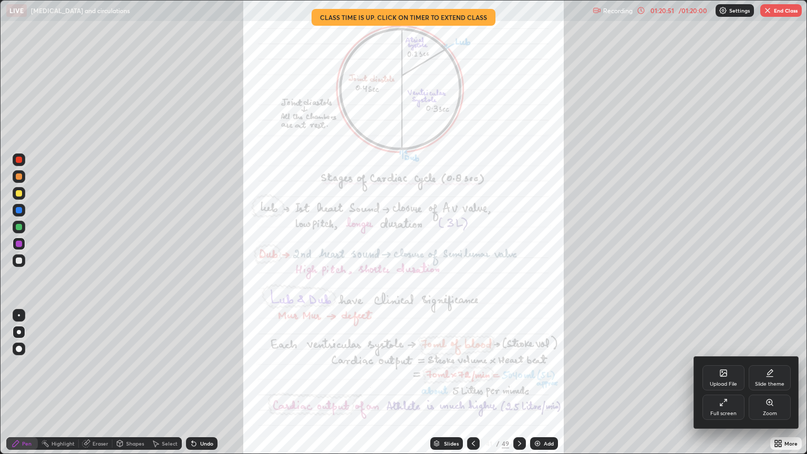
click at [734, 382] on div "Full screen" at bounding box center [723, 407] width 42 height 25
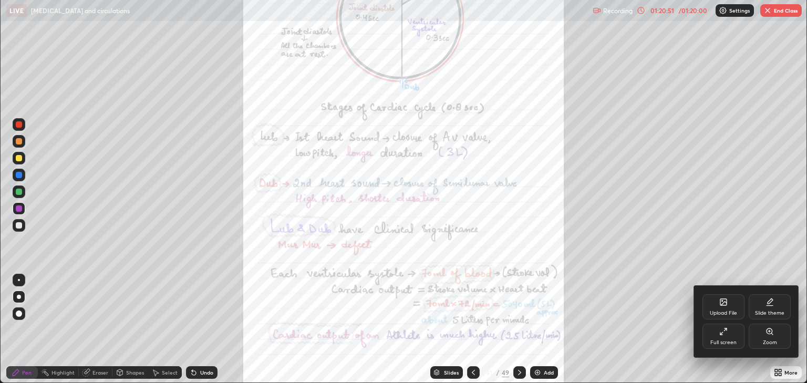
scroll to position [52153, 51730]
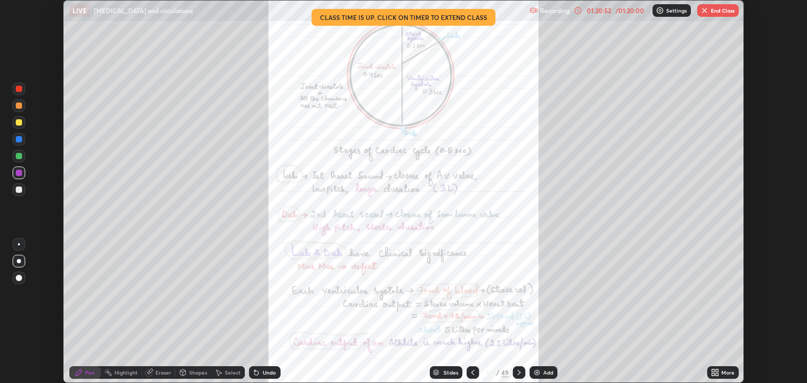
click at [720, 12] on button "End Class" at bounding box center [718, 10] width 42 height 13
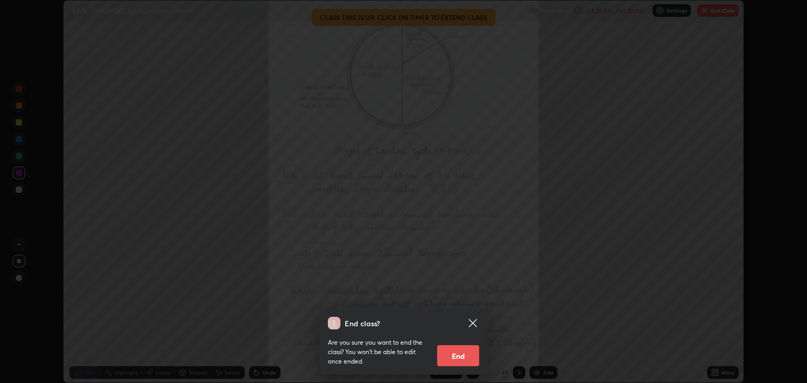
click at [467, 352] on button "End" at bounding box center [458, 355] width 42 height 21
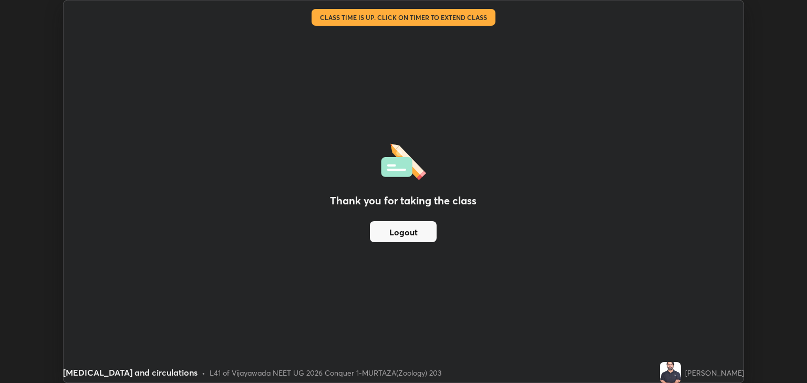
click at [429, 228] on button "Logout" at bounding box center [403, 231] width 67 height 21
